Goal: Task Accomplishment & Management: Use online tool/utility

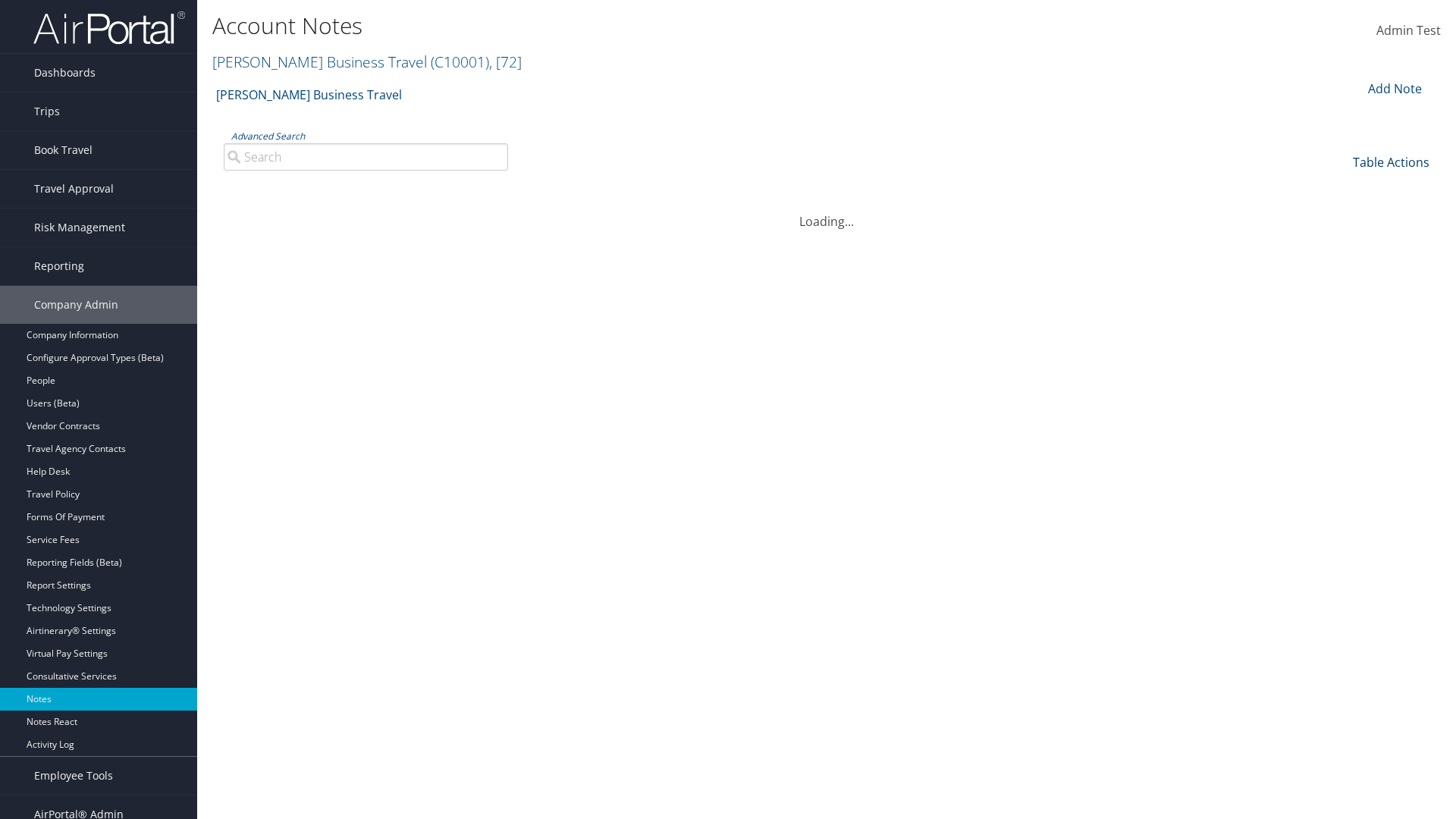
click at [1390, 161] on link "Table Actions" at bounding box center [1390, 162] width 77 height 17
click at [1340, 213] on link "Author" at bounding box center [1340, 213] width 199 height 26
click at [1340, 238] on link "Category" at bounding box center [1340, 239] width 199 height 26
click at [1340, 264] on link "Sub Category" at bounding box center [1340, 264] width 199 height 26
click at [1340, 289] on link "Text" at bounding box center [1340, 290] width 199 height 26
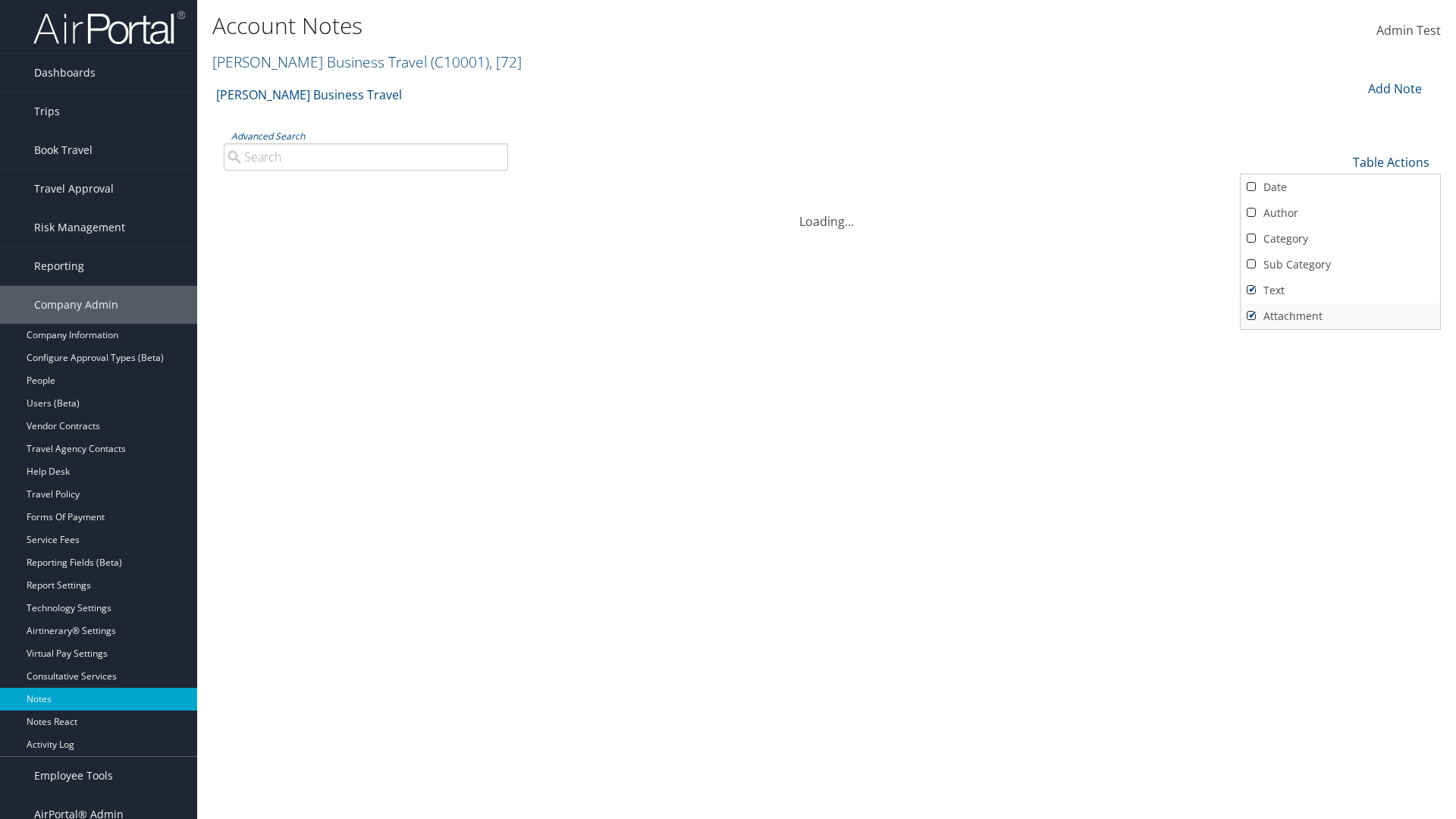
click at [1340, 315] on link "Attachment" at bounding box center [1340, 316] width 199 height 26
click at [1340, 289] on link "Text" at bounding box center [1340, 290] width 199 height 26
click at [1340, 264] on link "Sub Category" at bounding box center [1340, 264] width 199 height 26
click at [1340, 238] on link "Category" at bounding box center [1340, 239] width 199 height 26
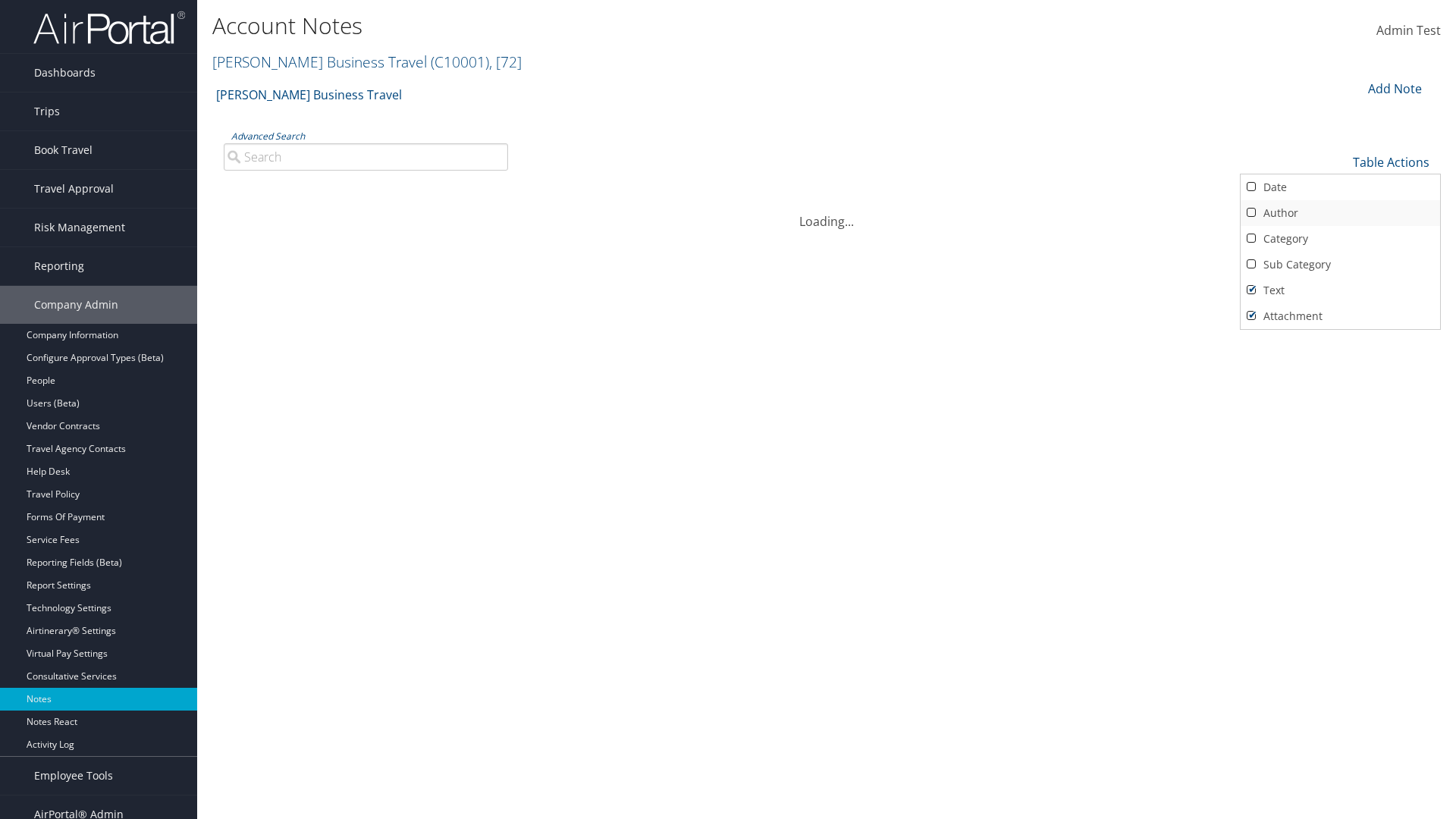
click at [1340, 213] on link "Author" at bounding box center [1340, 213] width 199 height 26
click at [1340, 187] on link "Date" at bounding box center [1340, 187] width 199 height 26
click at [728, 409] on div at bounding box center [728, 409] width 1456 height 819
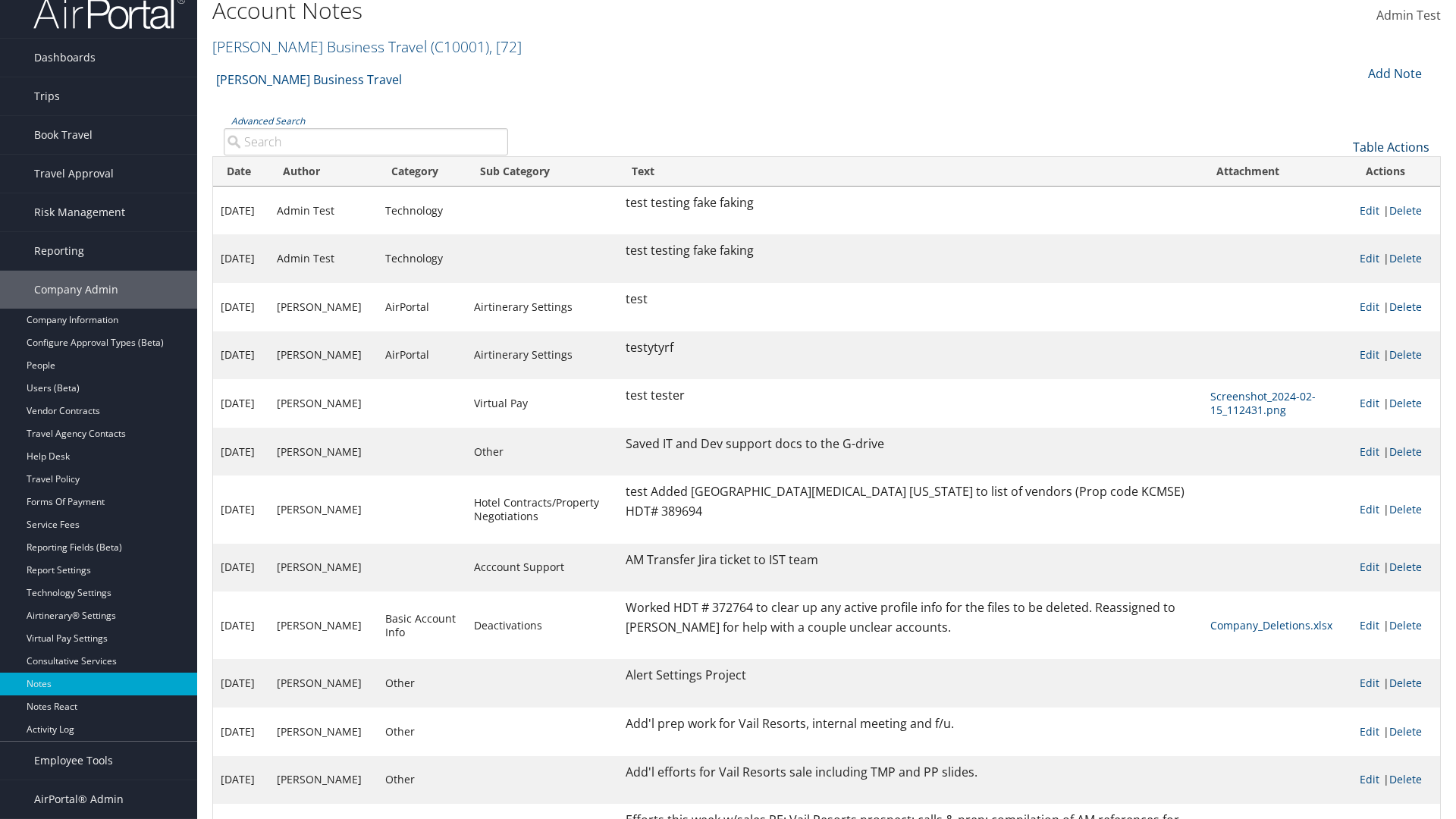
click at [1390, 155] on link "Table Actions" at bounding box center [1390, 147] width 77 height 17
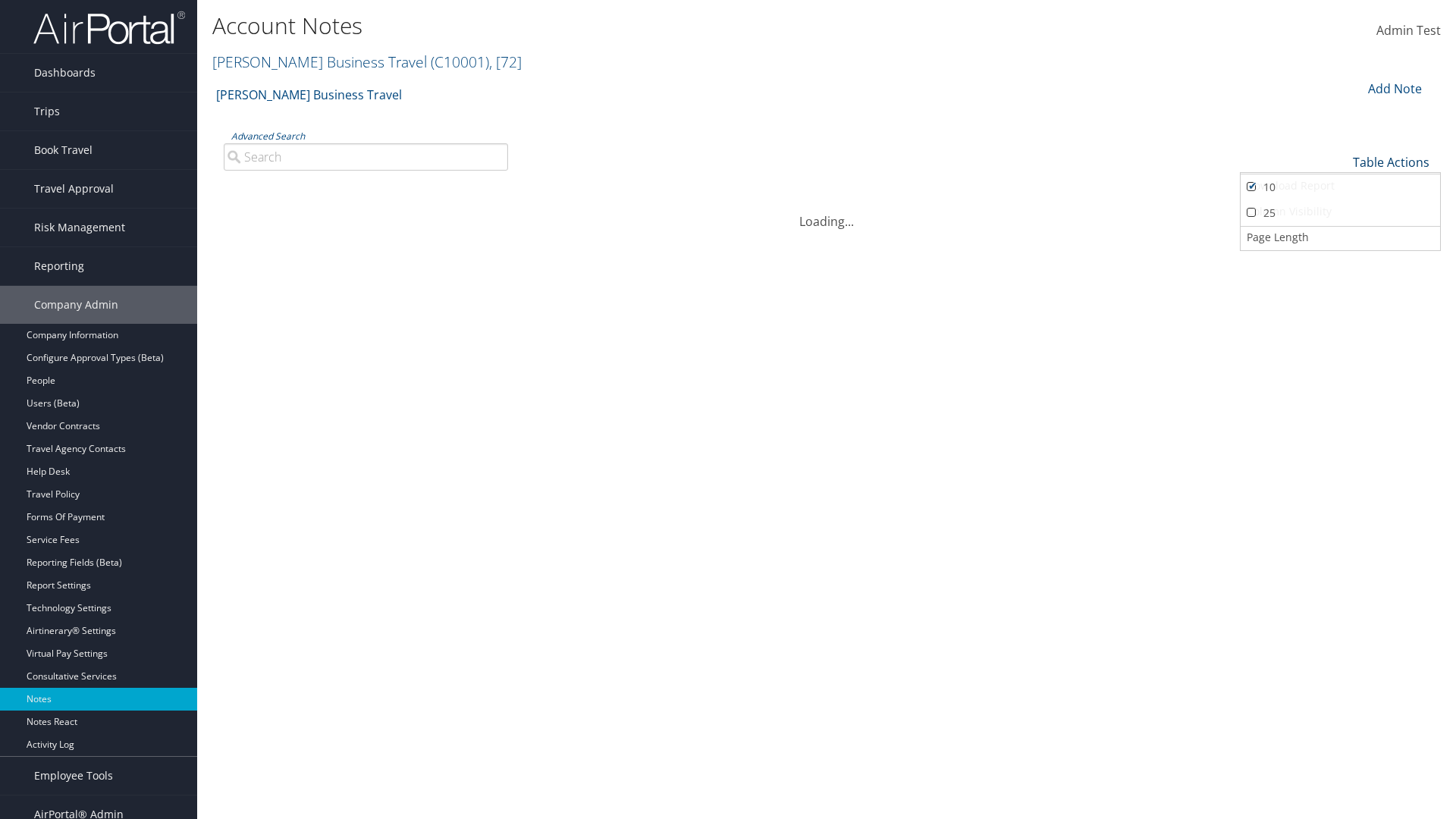
scroll to position [153, 0]
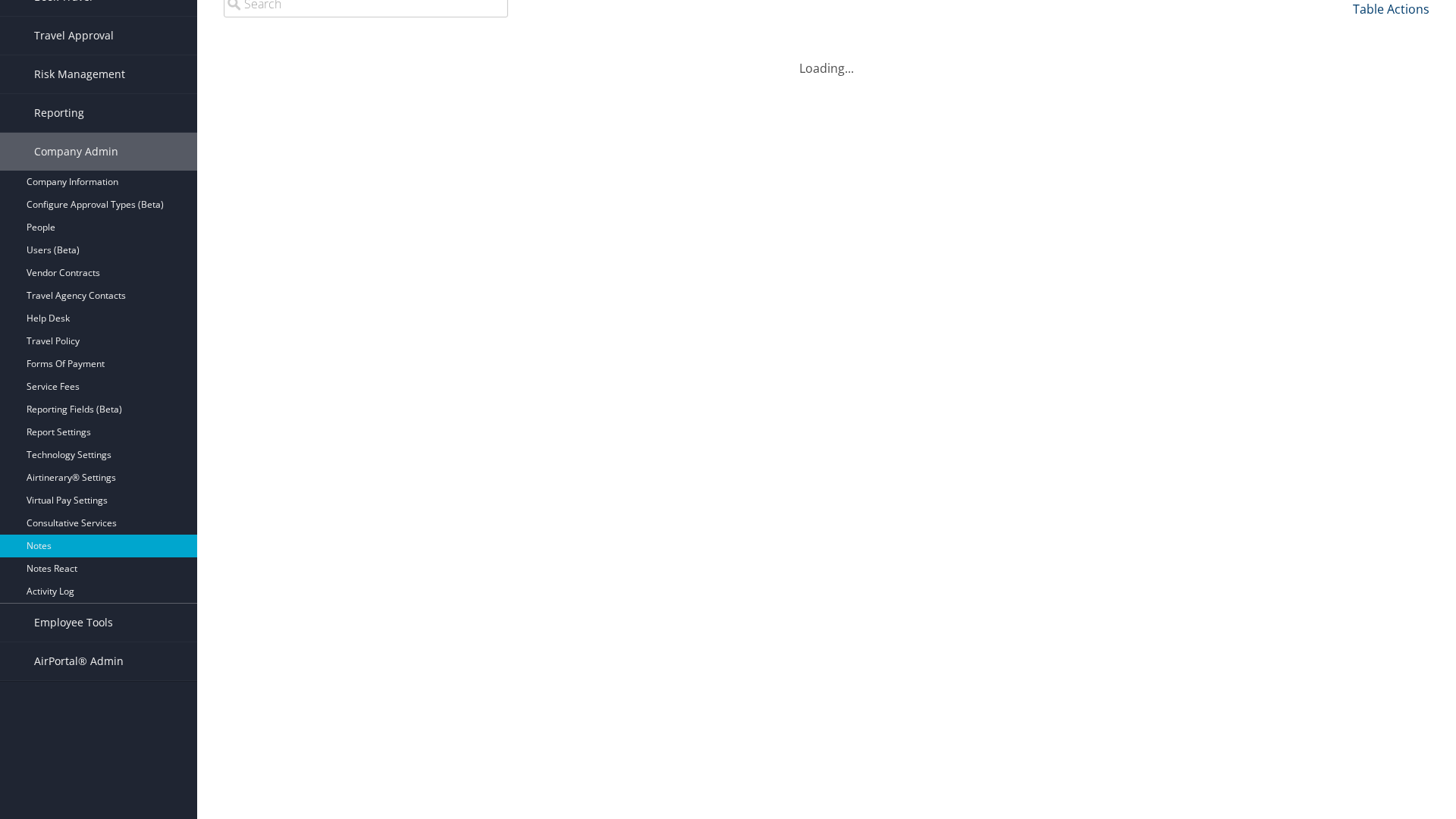
click at [1390, 17] on link "Table Actions" at bounding box center [1390, 9] width 77 height 17
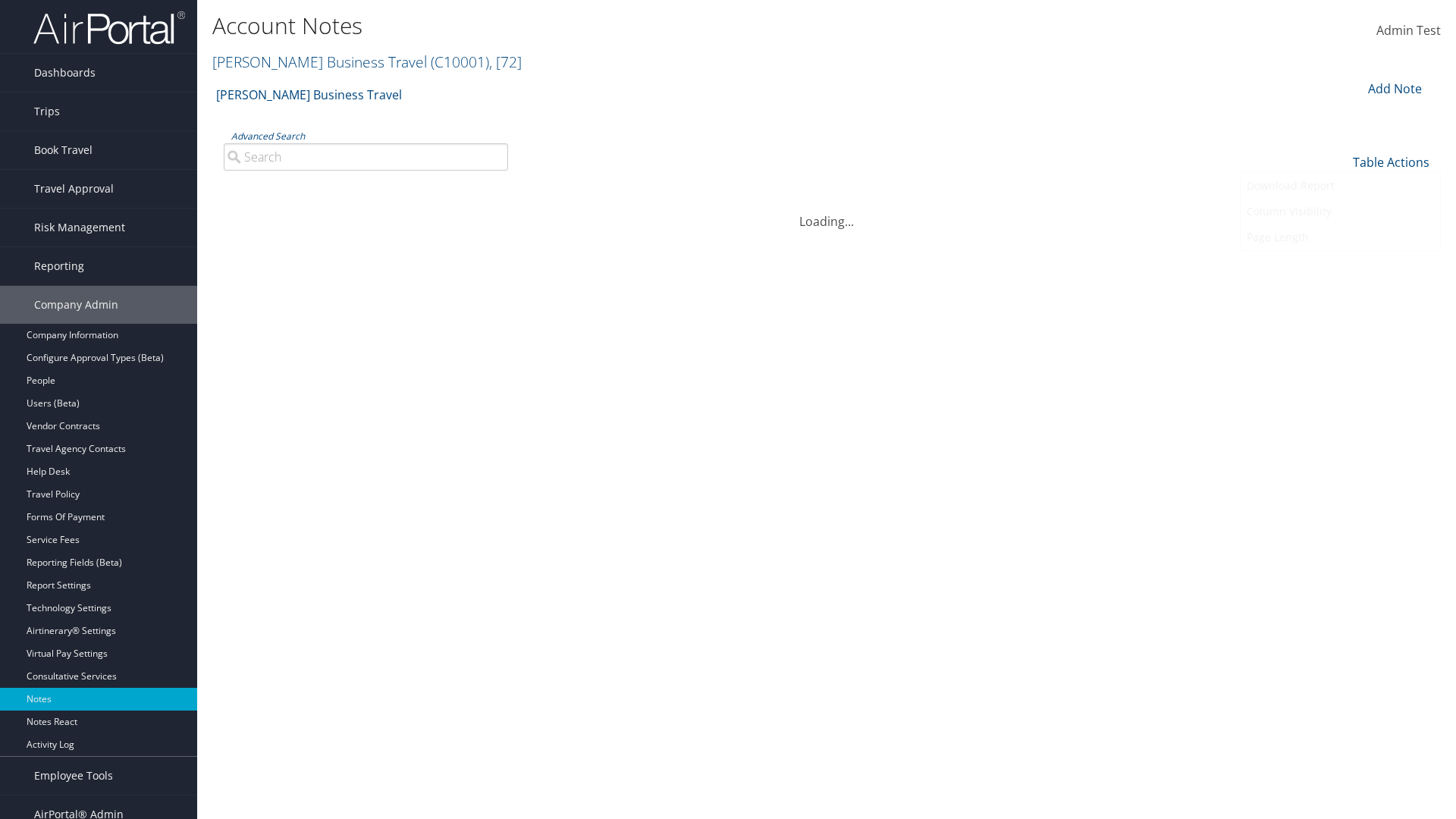
click at [1340, 213] on link "25" at bounding box center [1340, 213] width 199 height 26
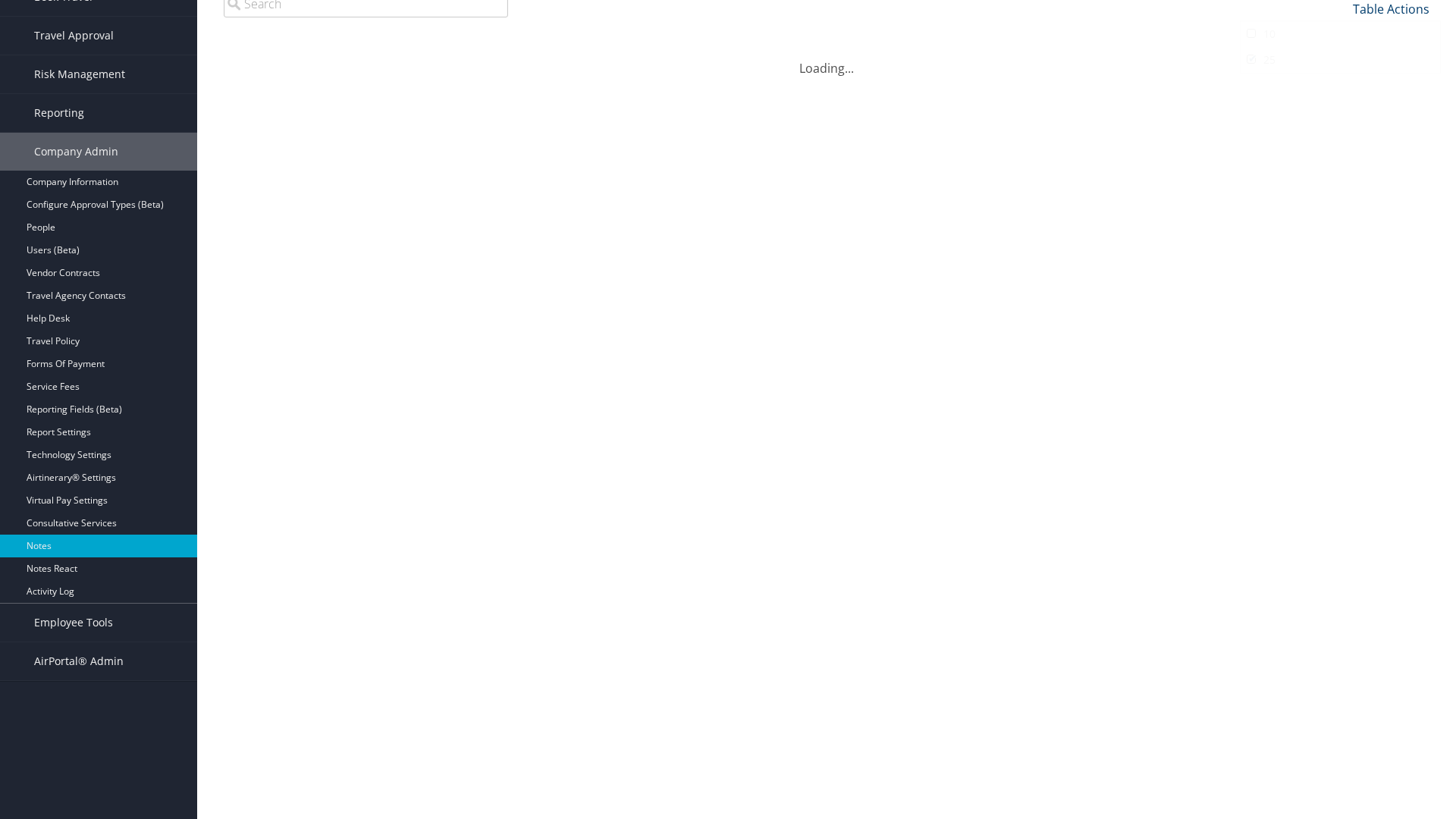
click at [1390, 17] on link "Table Actions" at bounding box center [1390, 9] width 77 height 17
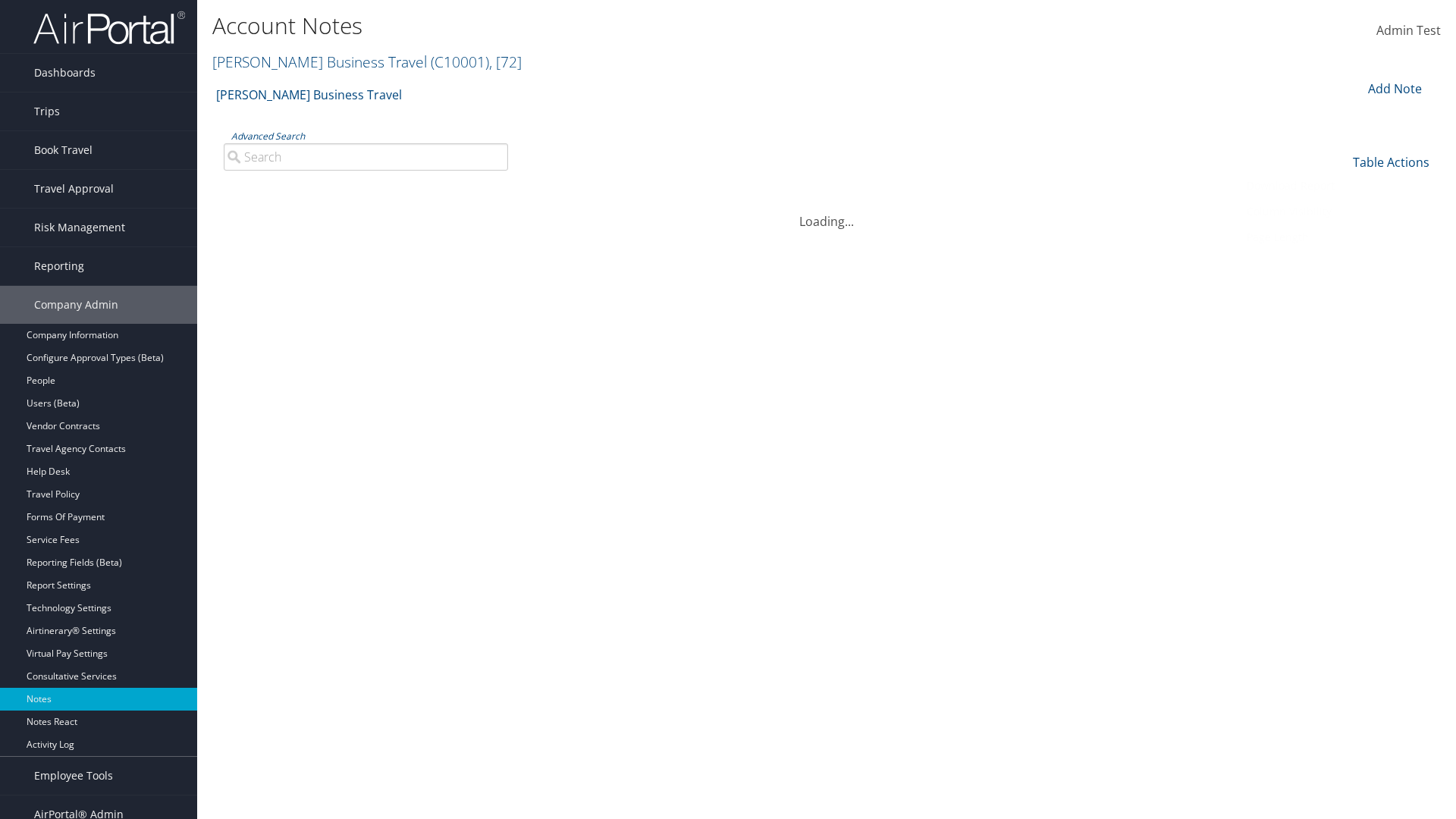
click at [1340, 185] on link "Download Report" at bounding box center [1340, 186] width 199 height 26
